Goal: Task Accomplishment & Management: Use online tool/utility

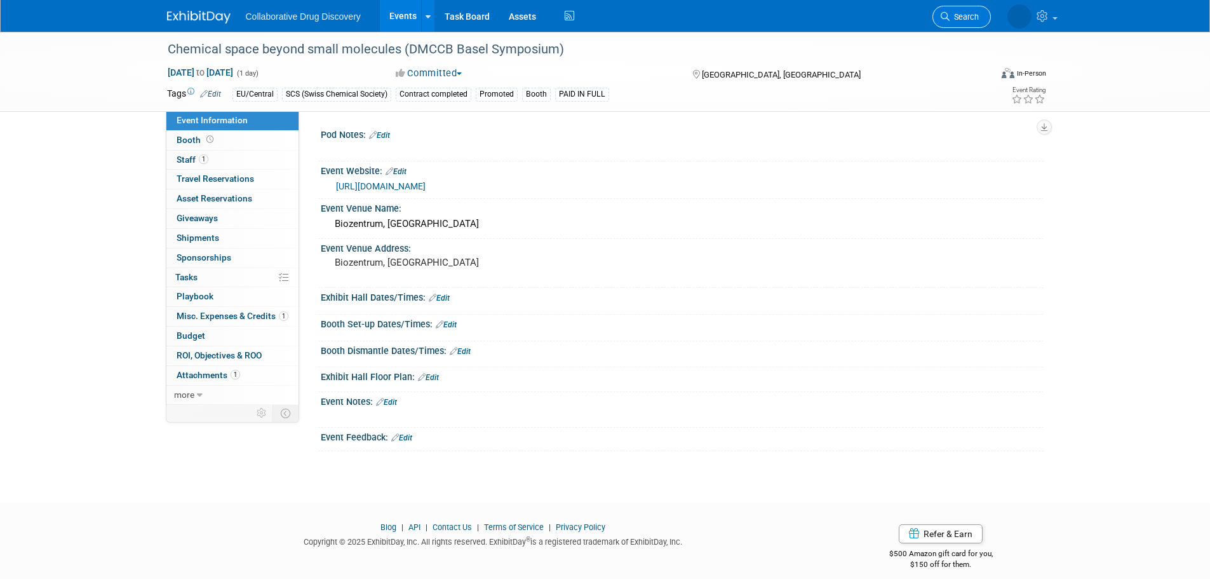
click at [969, 16] on span "Search" at bounding box center [964, 17] width 29 height 10
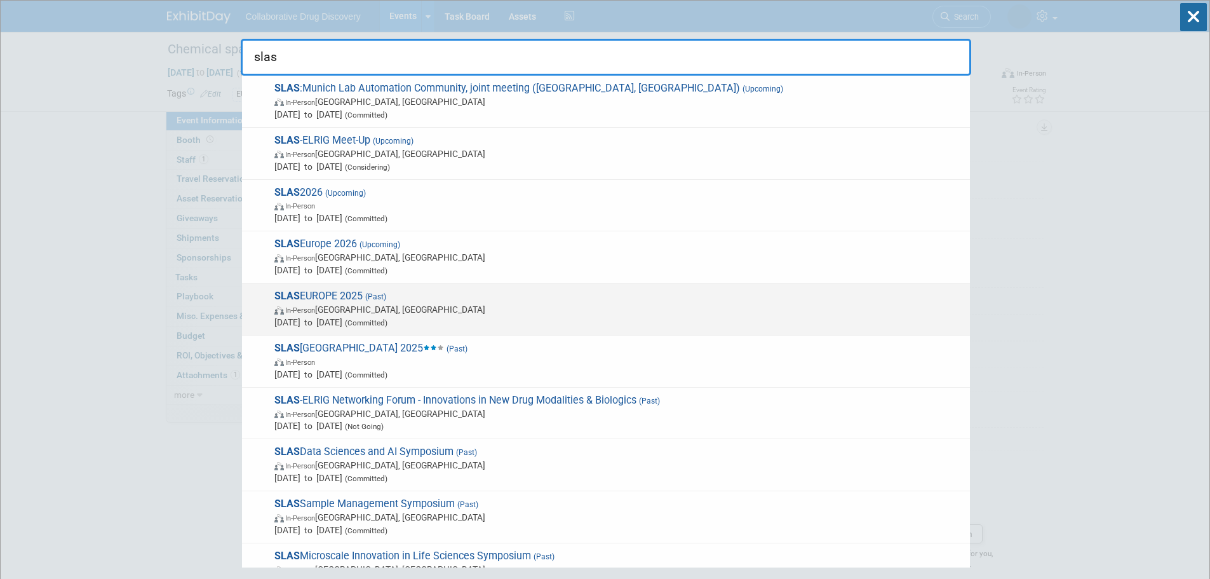
type input "slas"
click at [327, 293] on span "SLAS EUROPE 2025 (Past) In-Person [GEOGRAPHIC_DATA], [GEOGRAPHIC_DATA] [DATE] t…" at bounding box center [617, 309] width 693 height 39
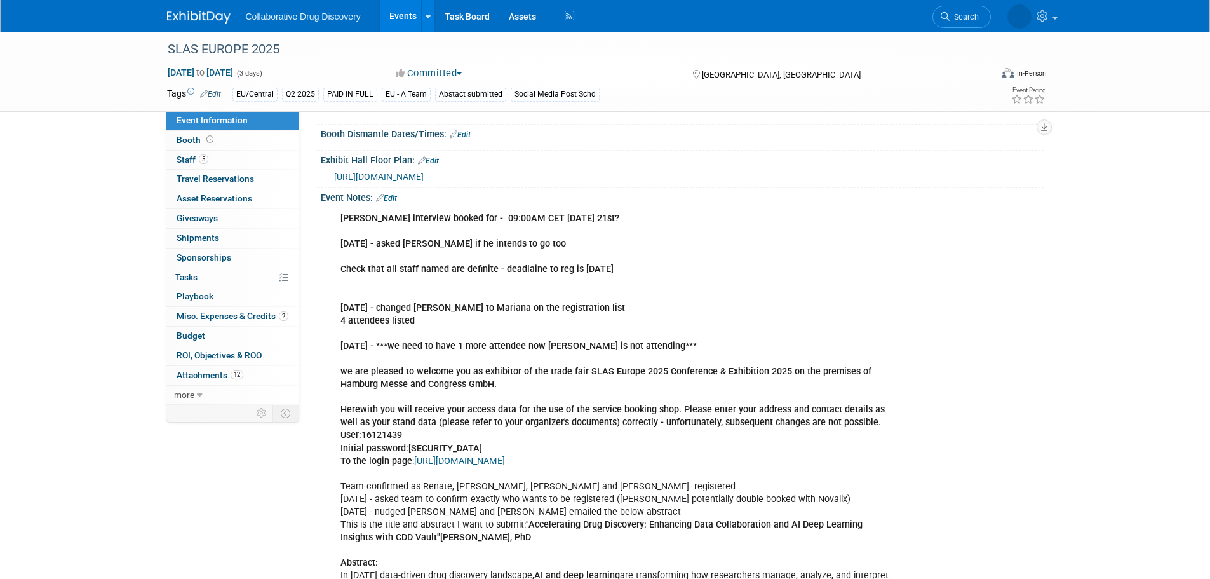
scroll to position [254, 0]
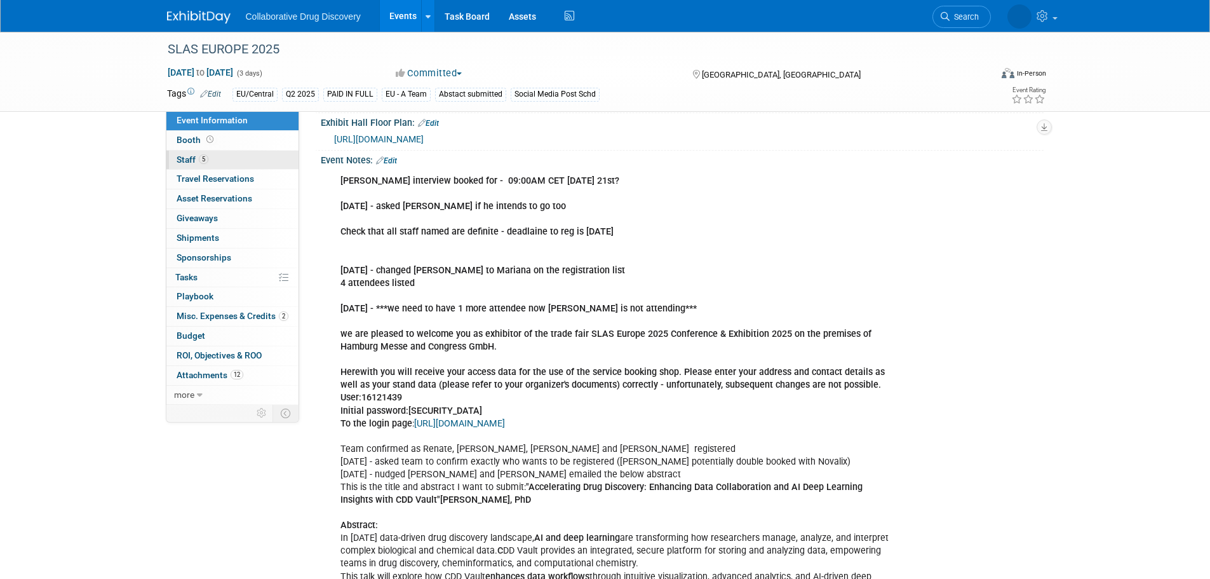
click at [199, 161] on span "5" at bounding box center [204, 159] width 10 height 10
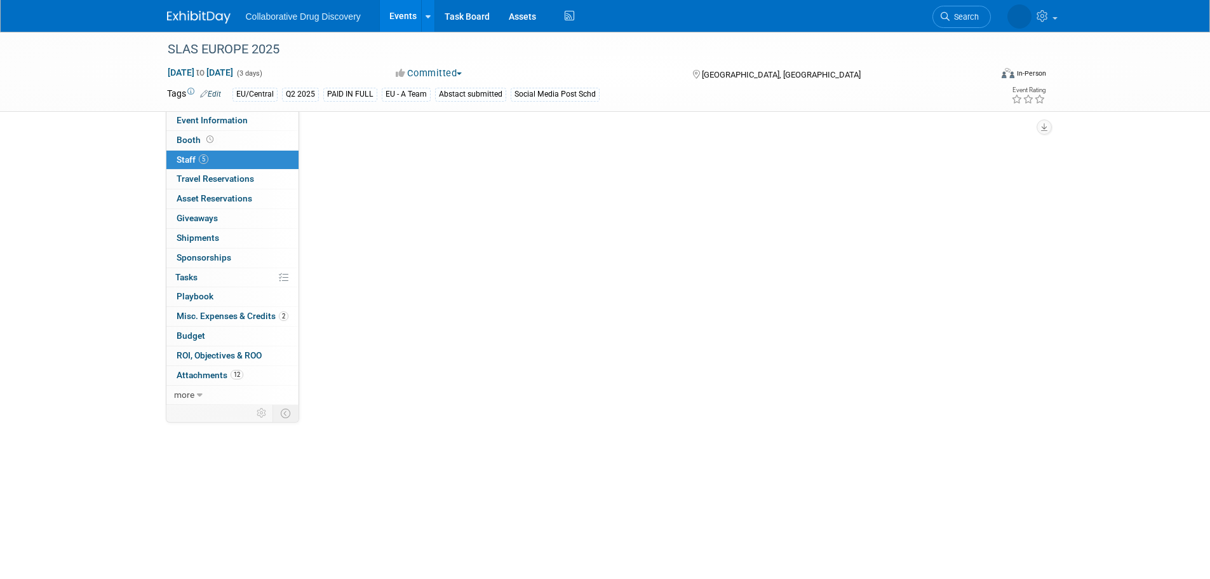
scroll to position [0, 0]
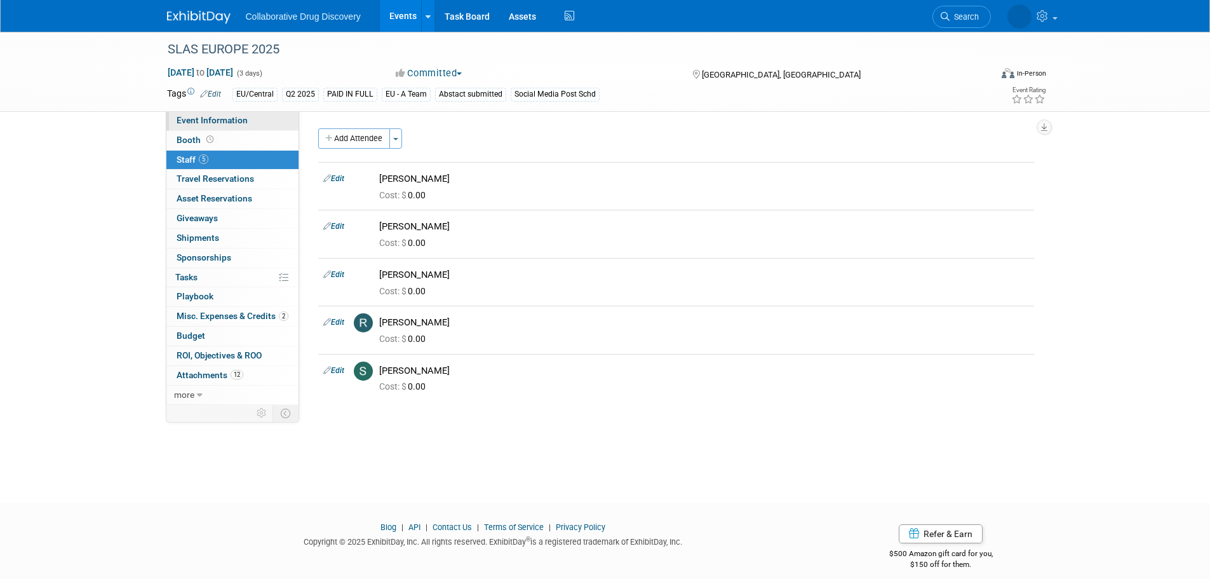
click at [213, 116] on span "Event Information" at bounding box center [212, 120] width 71 height 10
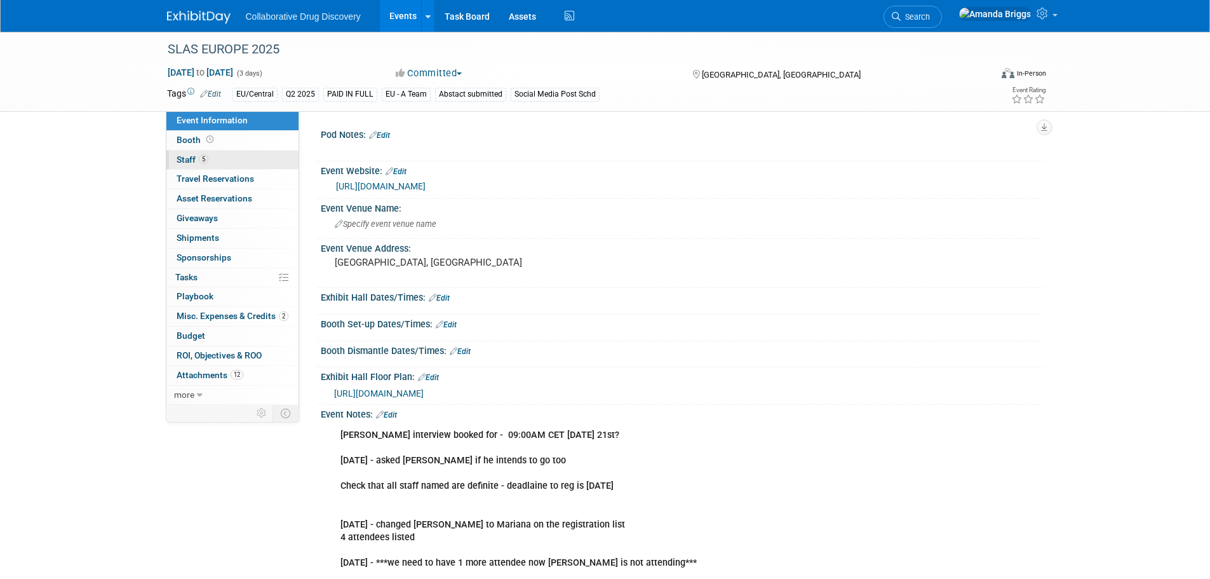
click at [182, 163] on span "Staff 5" at bounding box center [193, 159] width 32 height 10
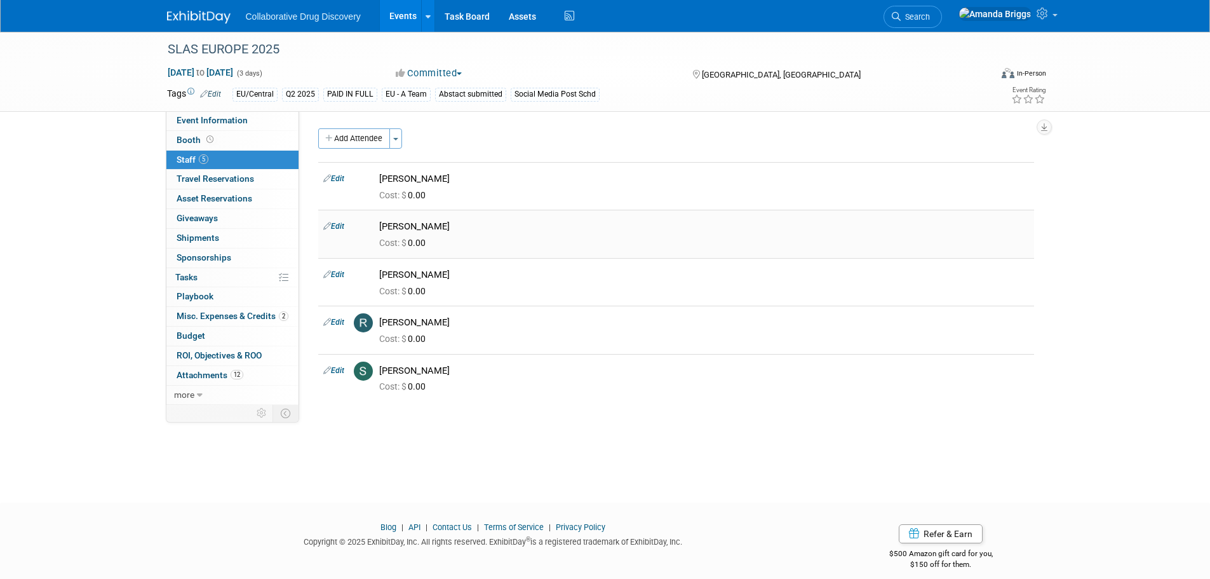
drag, startPoint x: 243, startPoint y: 122, endPoint x: 485, endPoint y: 241, distance: 269.6
click at [244, 122] on span "Event Information" at bounding box center [212, 120] width 71 height 10
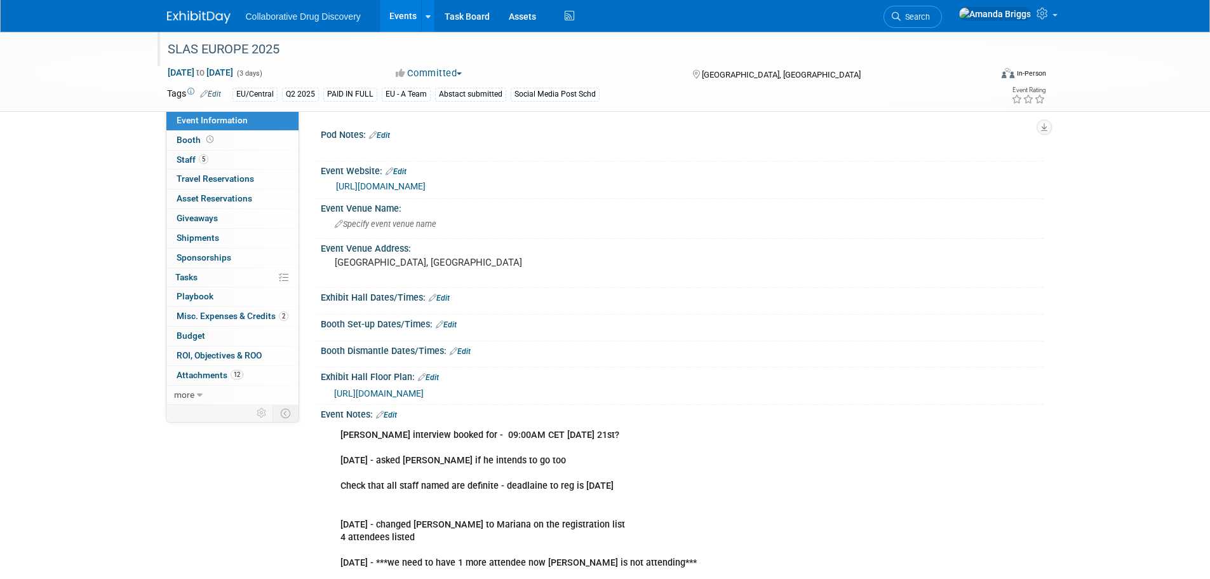
click at [320, 52] on div "SLAS EUROPE 2025" at bounding box center [567, 49] width 809 height 23
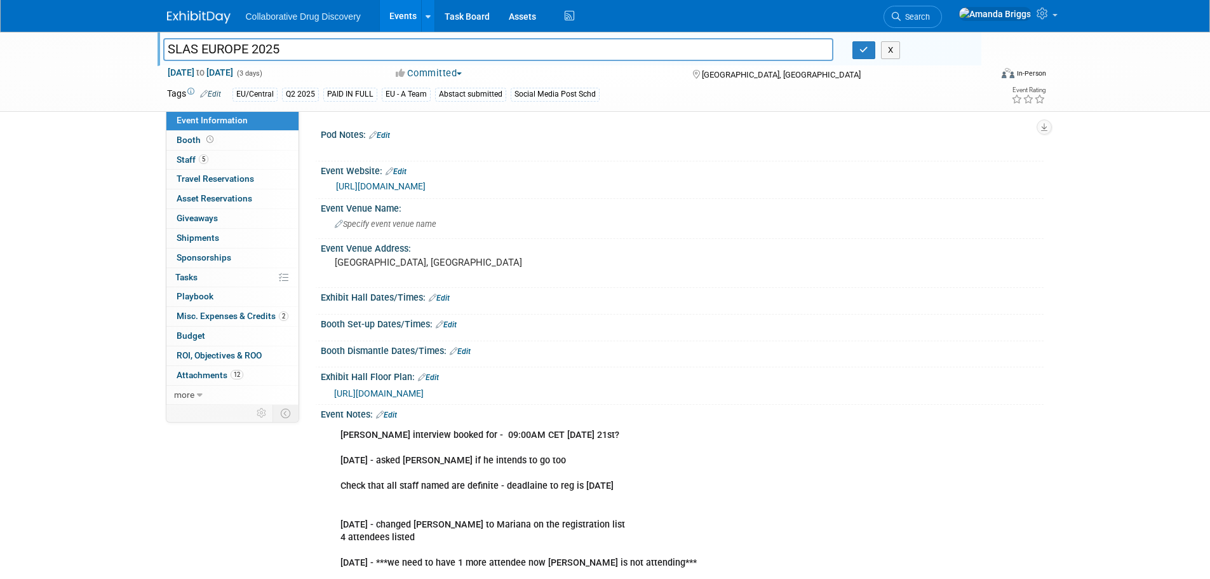
drag, startPoint x: 297, startPoint y: 48, endPoint x: 143, endPoint y: 33, distance: 155.1
click at [143, 33] on div "SLAS EUROPE 2025 SLAS EUROPE 2025 X May 20, 2025 to May 22, 2025 (3 days) May 2…" at bounding box center [605, 72] width 1210 height 80
click at [215, 316] on span "Misc. Expenses & Credits 2" at bounding box center [233, 316] width 112 height 10
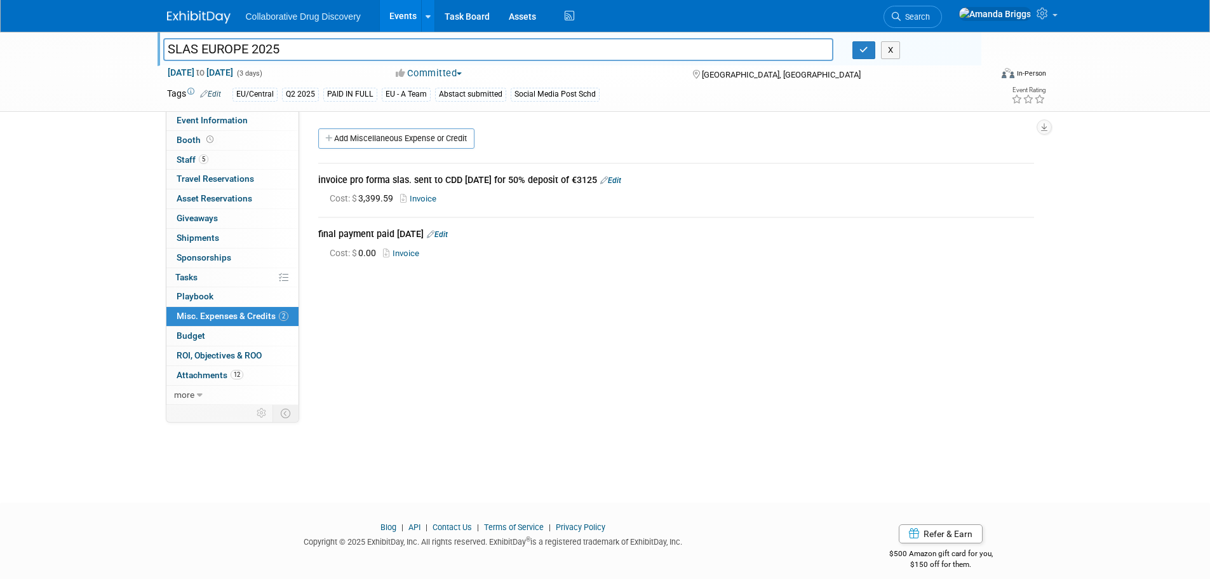
click at [431, 196] on link "Invoice" at bounding box center [420, 199] width 41 height 10
click at [385, 142] on link "Add Miscellaneous Expense or Credit" at bounding box center [396, 138] width 156 height 20
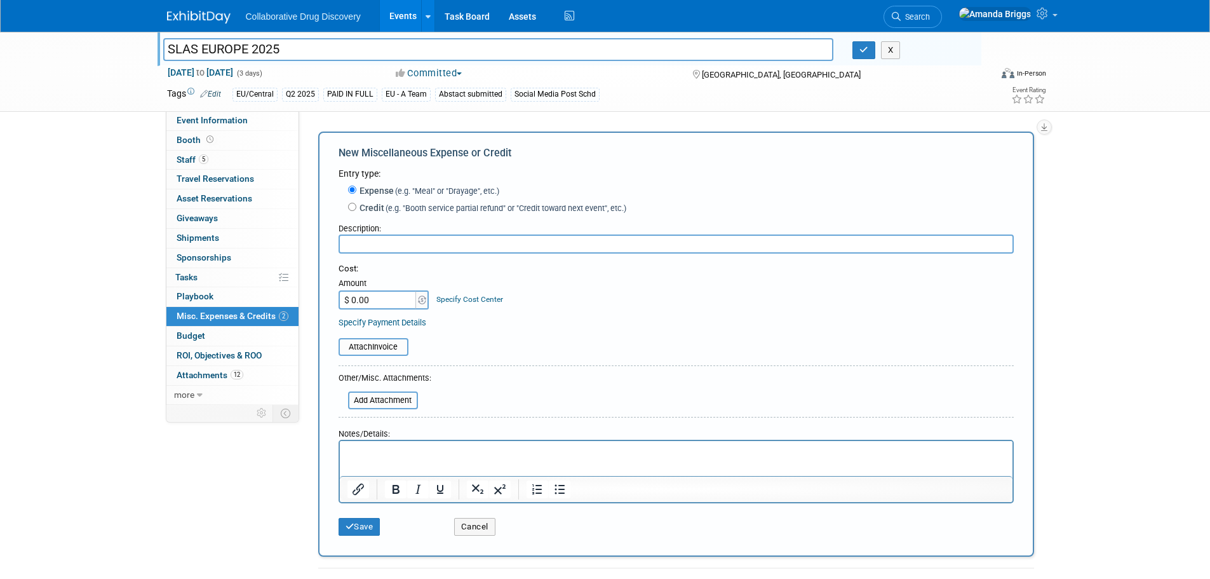
click at [386, 248] on input "text" at bounding box center [676, 243] width 675 height 19
click at [385, 351] on input "file" at bounding box center [331, 346] width 151 height 15
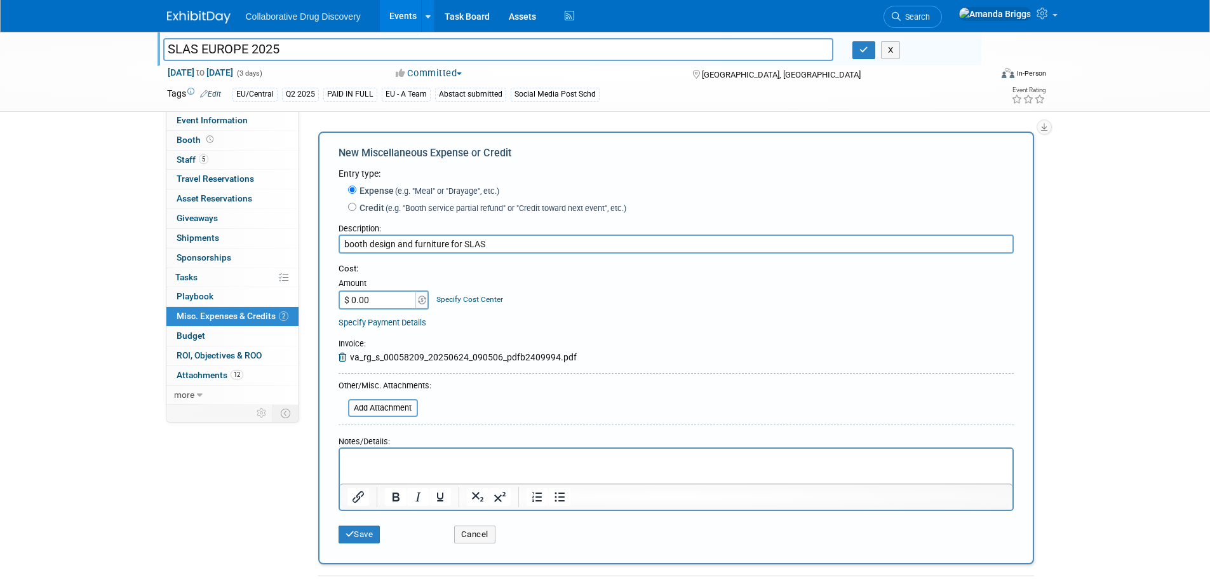
click at [544, 246] on input "booth design and furniture for SLAS" at bounding box center [676, 243] width 675 height 19
type input "booth design and furniture for SLAS - -EUR 4879.10 - sent to CDD 18AUG2025"
click at [368, 534] on button "Save" at bounding box center [360, 534] width 42 height 18
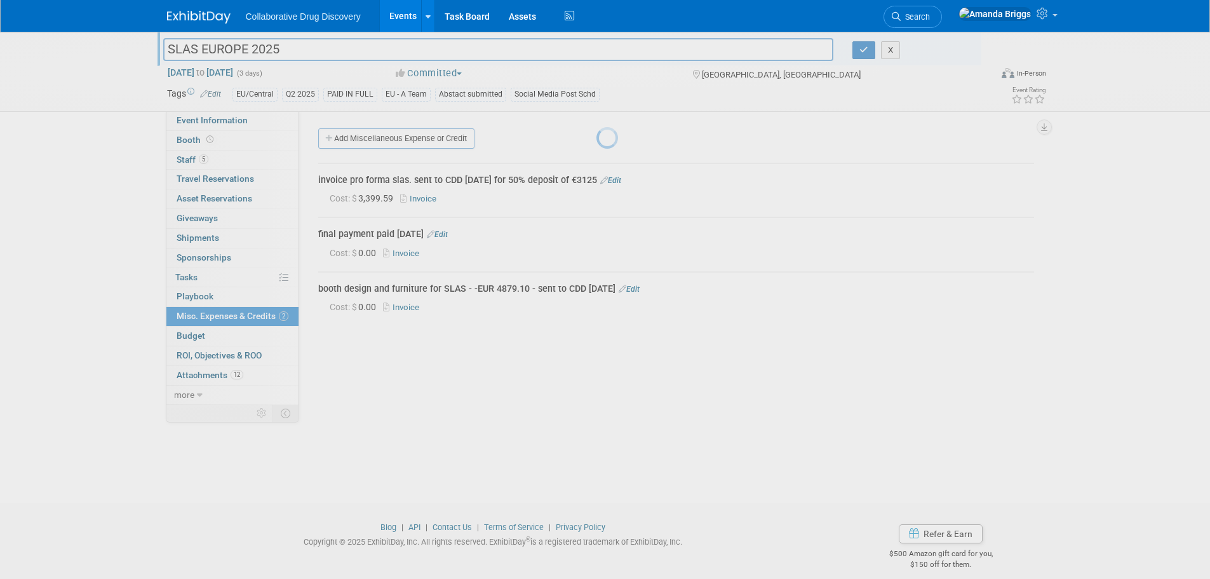
scroll to position [13, 0]
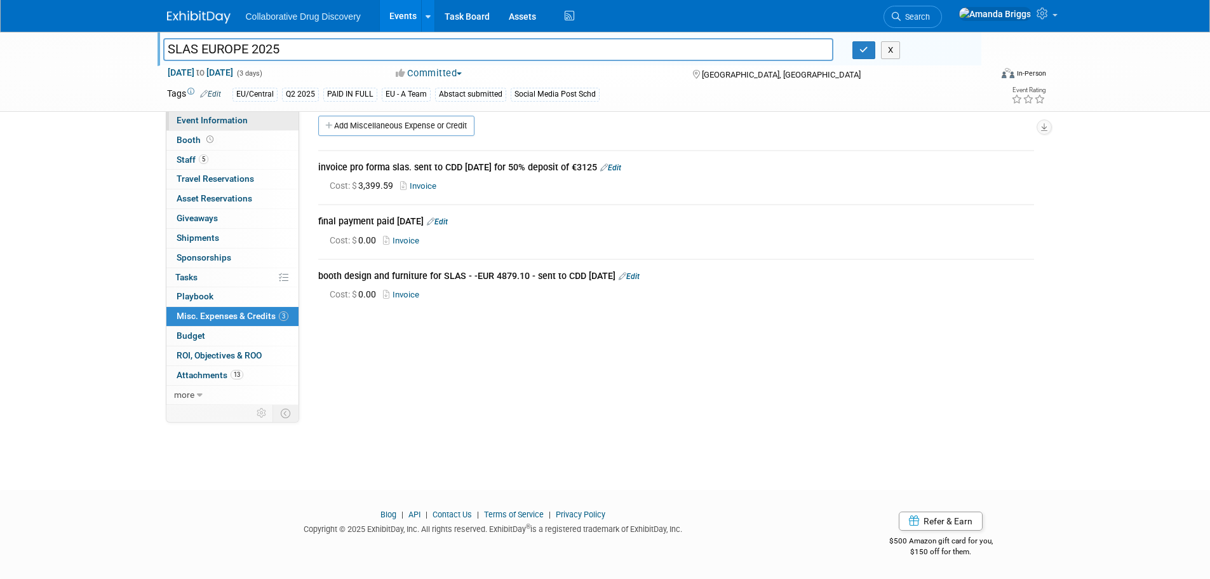
click at [227, 119] on span "Event Information" at bounding box center [212, 120] width 71 height 10
